Goal: Task Accomplishment & Management: Use online tool/utility

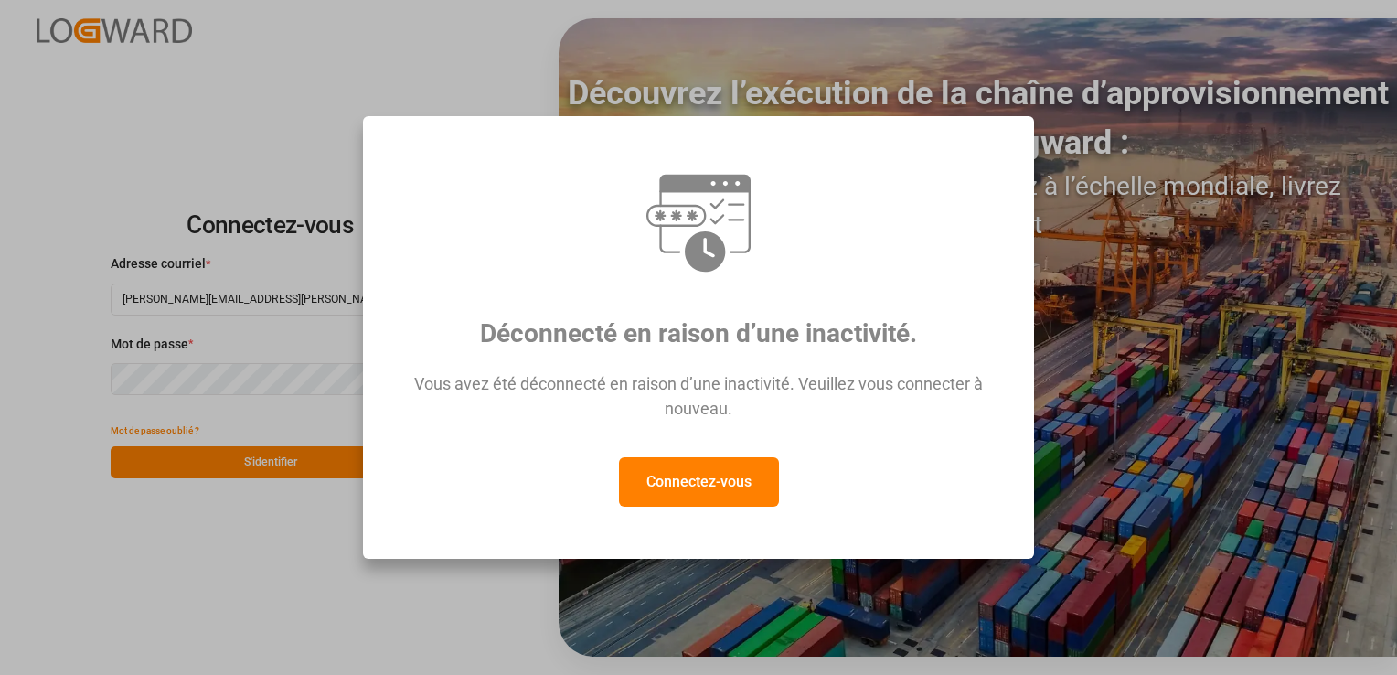
click at [675, 481] on button "Connectez-vous" at bounding box center [699, 481] width 160 height 49
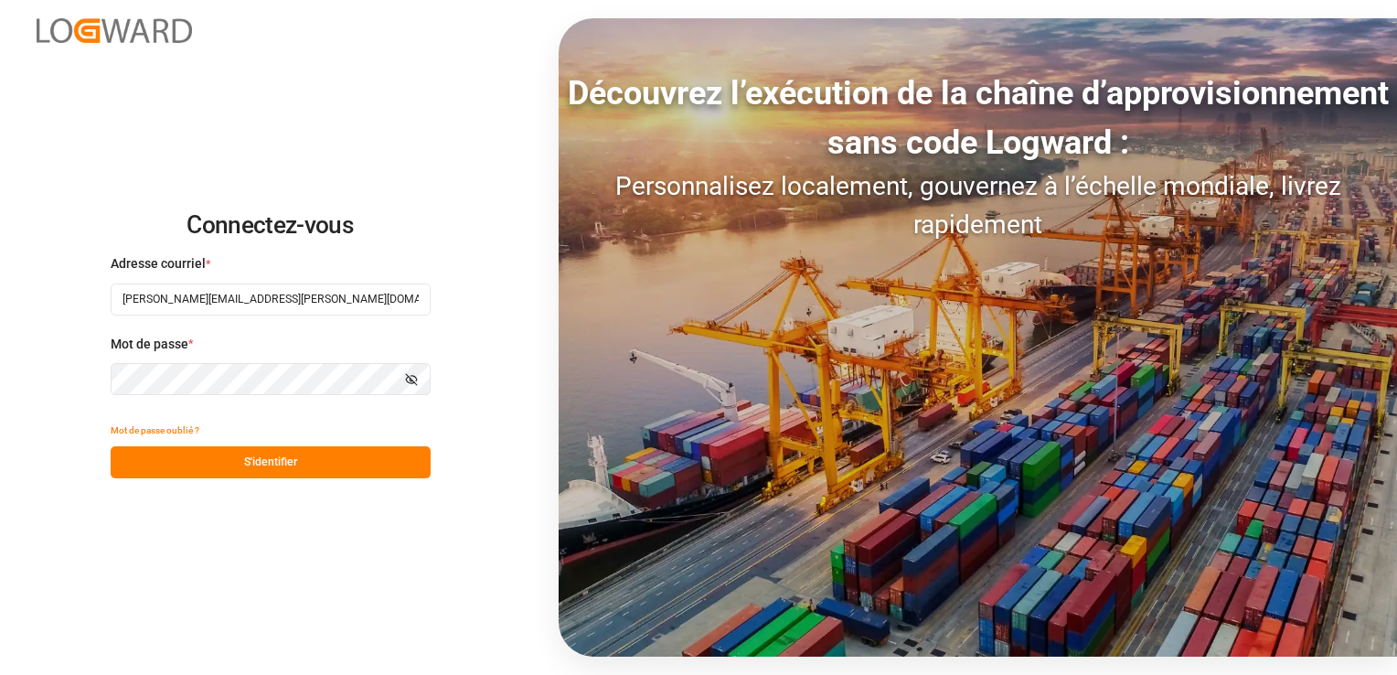
click at [308, 466] on button "S'identifier" at bounding box center [271, 462] width 320 height 32
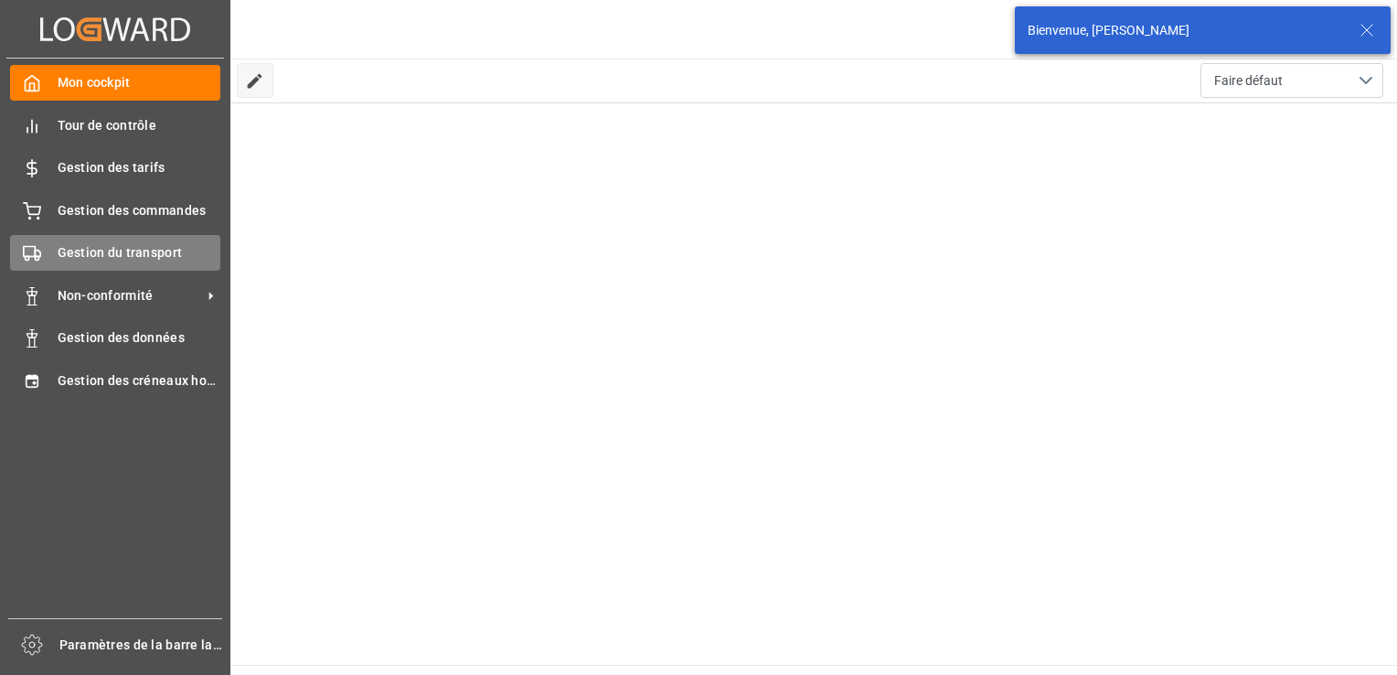
click at [58, 256] on span "Gestion du transport" at bounding box center [140, 252] width 164 height 19
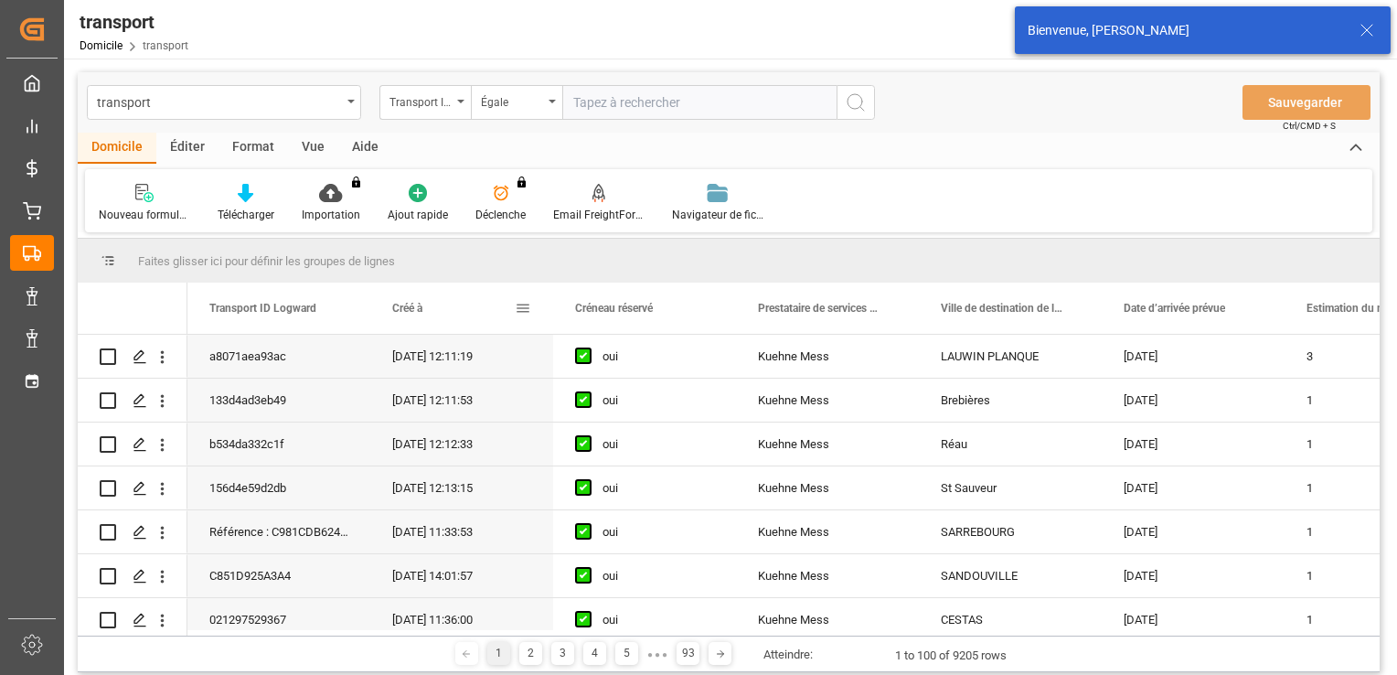
click at [522, 300] on span at bounding box center [523, 308] width 16 height 16
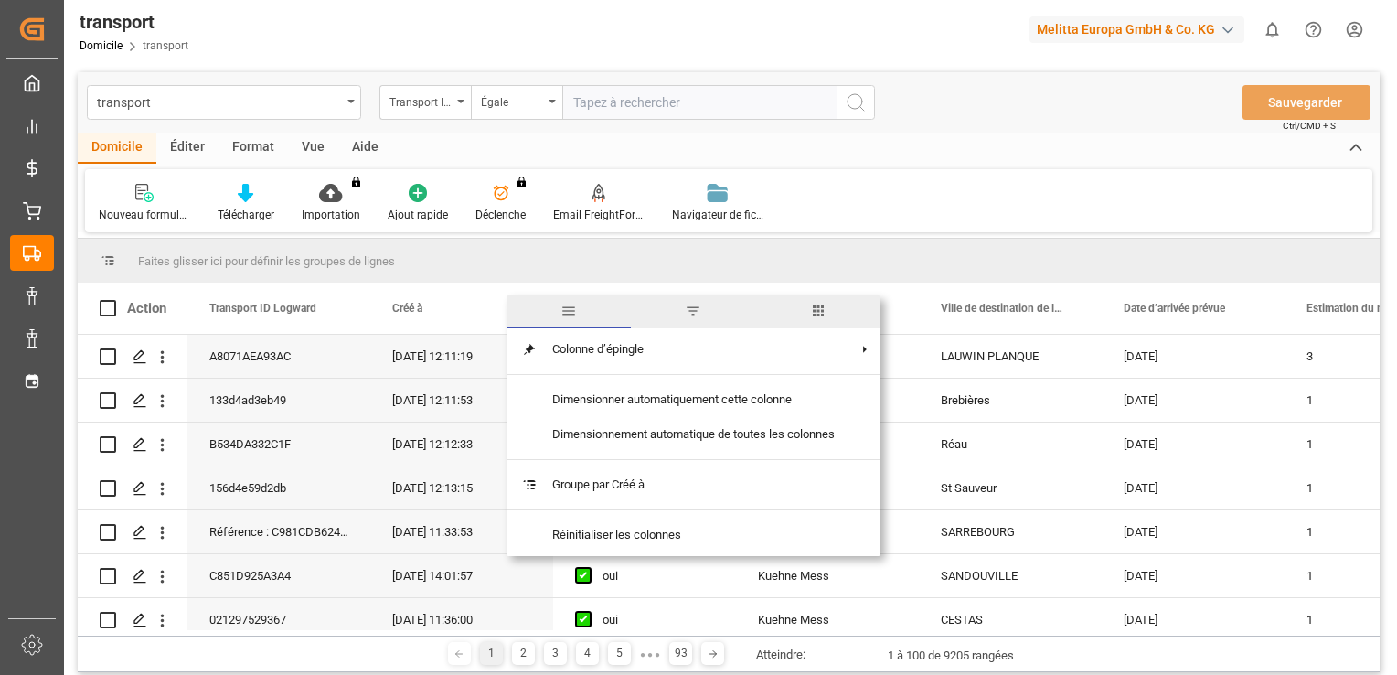
click at [701, 314] on span "filtre" at bounding box center [693, 311] width 16 height 16
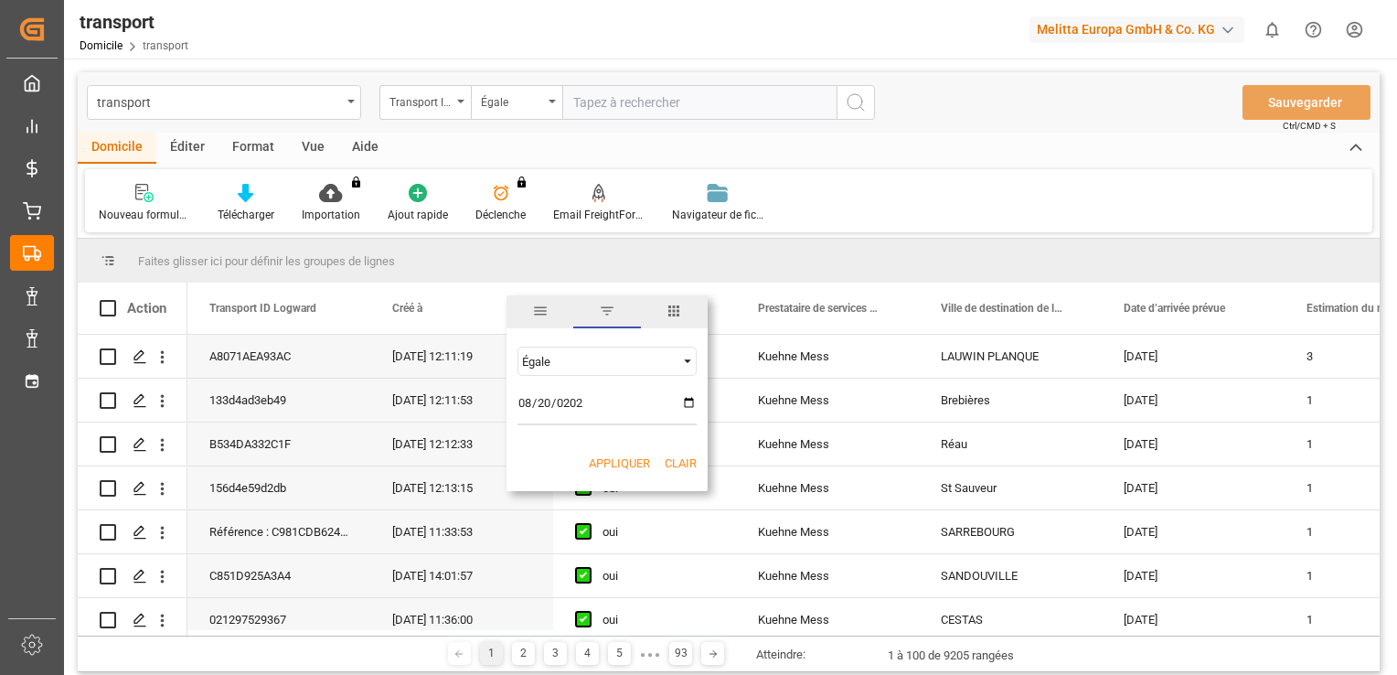
type input "[DATE]"
click at [613, 460] on button "Appliquer" at bounding box center [619, 463] width 61 height 18
